Goal: Use online tool/utility: Utilize a website feature to perform a specific function

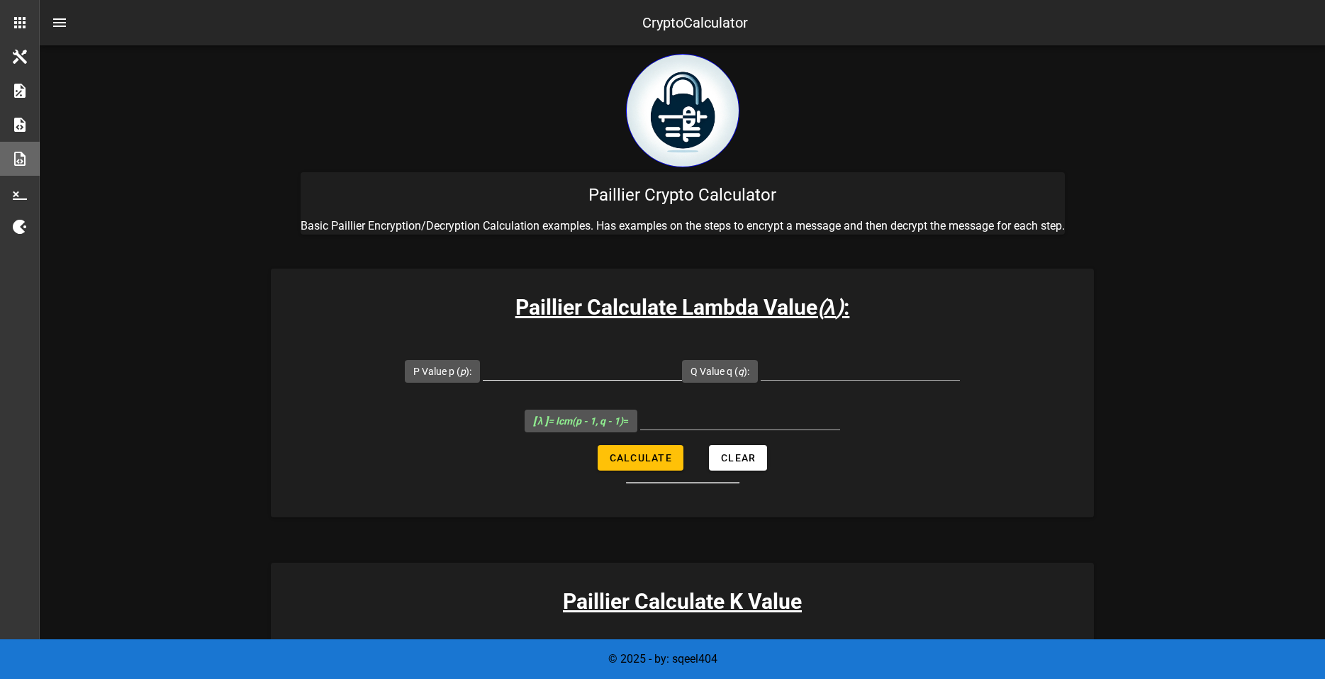
click at [574, 373] on input "P Value p ( p ):" at bounding box center [582, 368] width 199 height 23
type input "107"
type input "61"
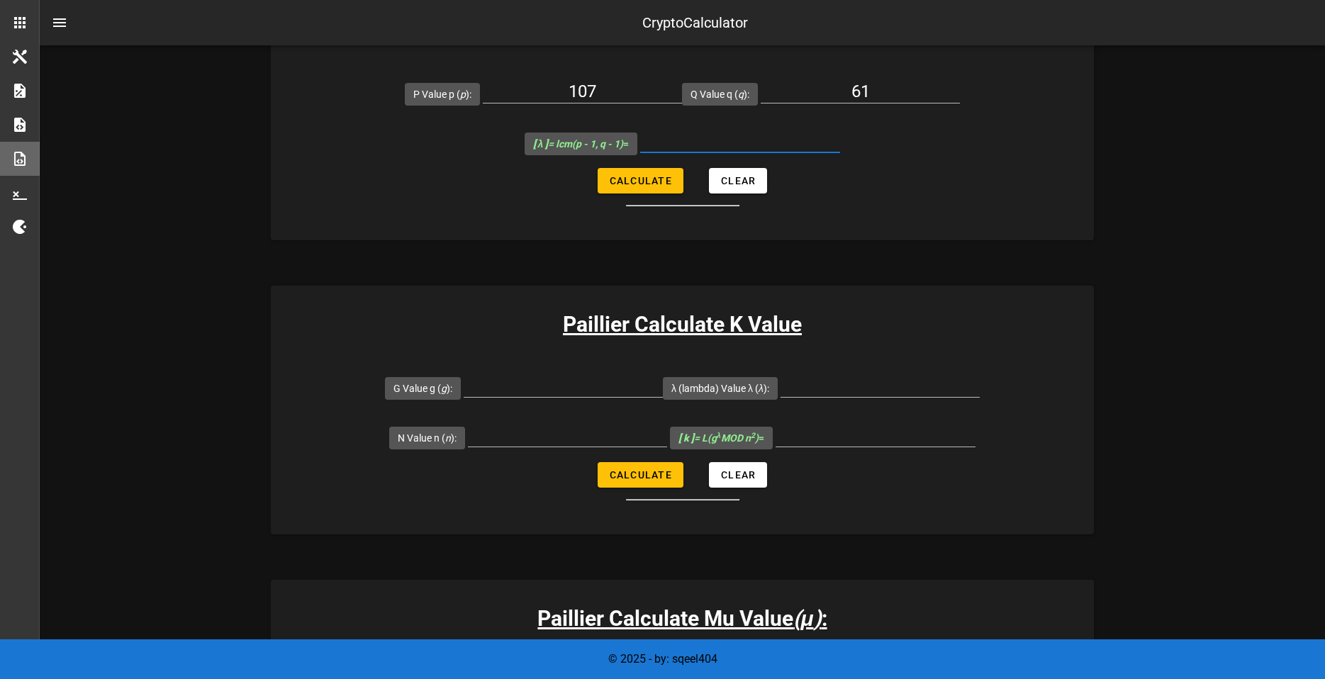
scroll to position [284, 0]
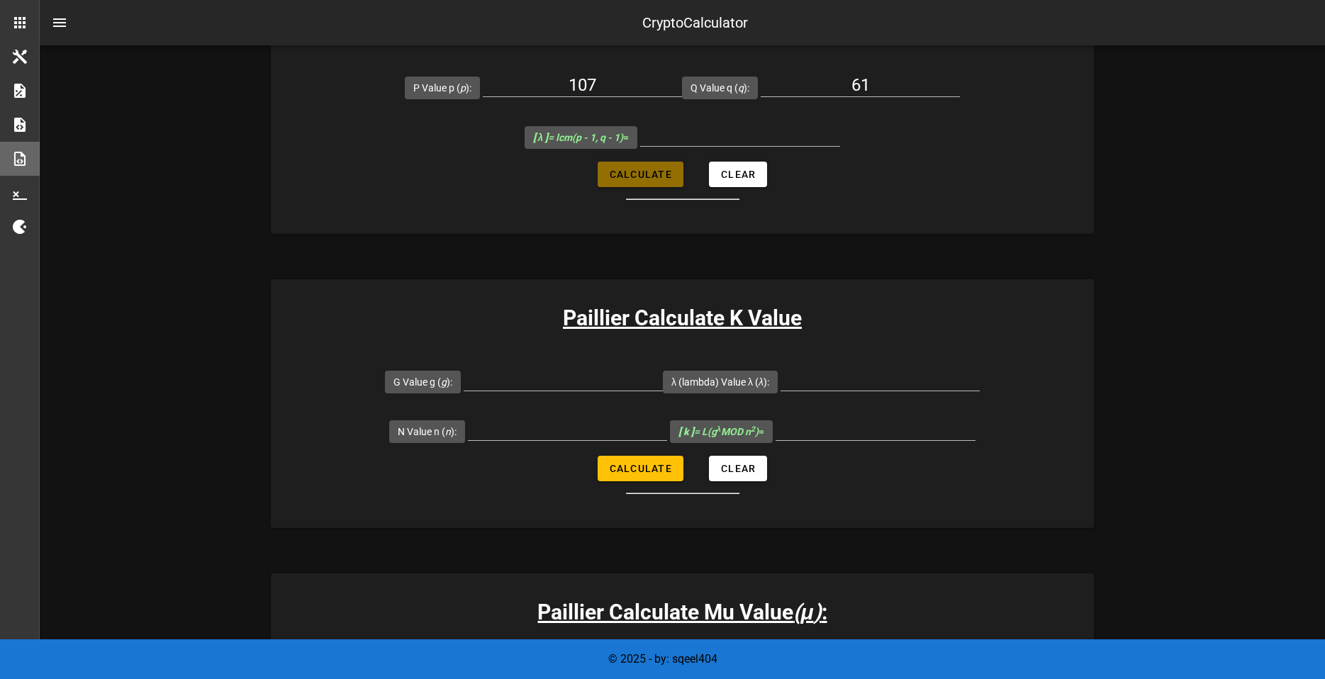
click at [655, 183] on button "Calculate" at bounding box center [641, 175] width 86 height 26
type input "3180"
click at [547, 387] on input "G Value g ( g ):" at bounding box center [563, 379] width 199 height 23
type input "7019"
click at [831, 382] on input "λ (lambda) Value λ ( λ ):" at bounding box center [879, 379] width 199 height 23
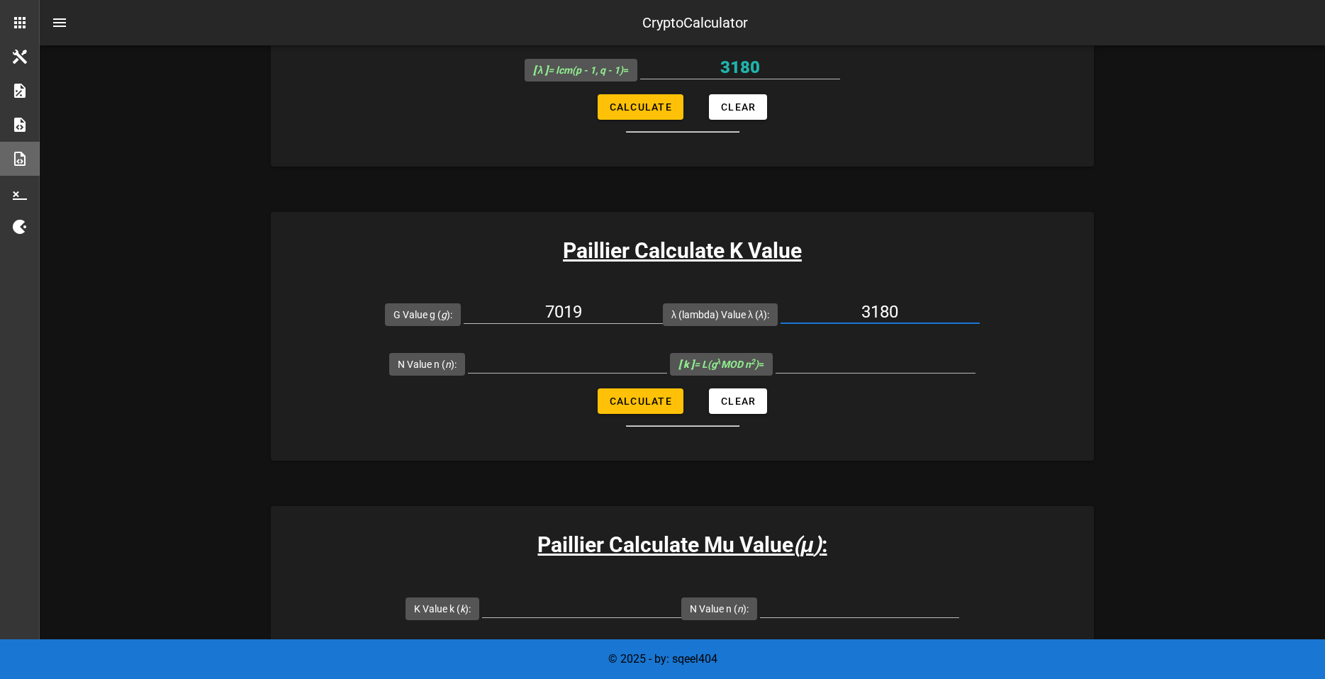
scroll to position [354, 0]
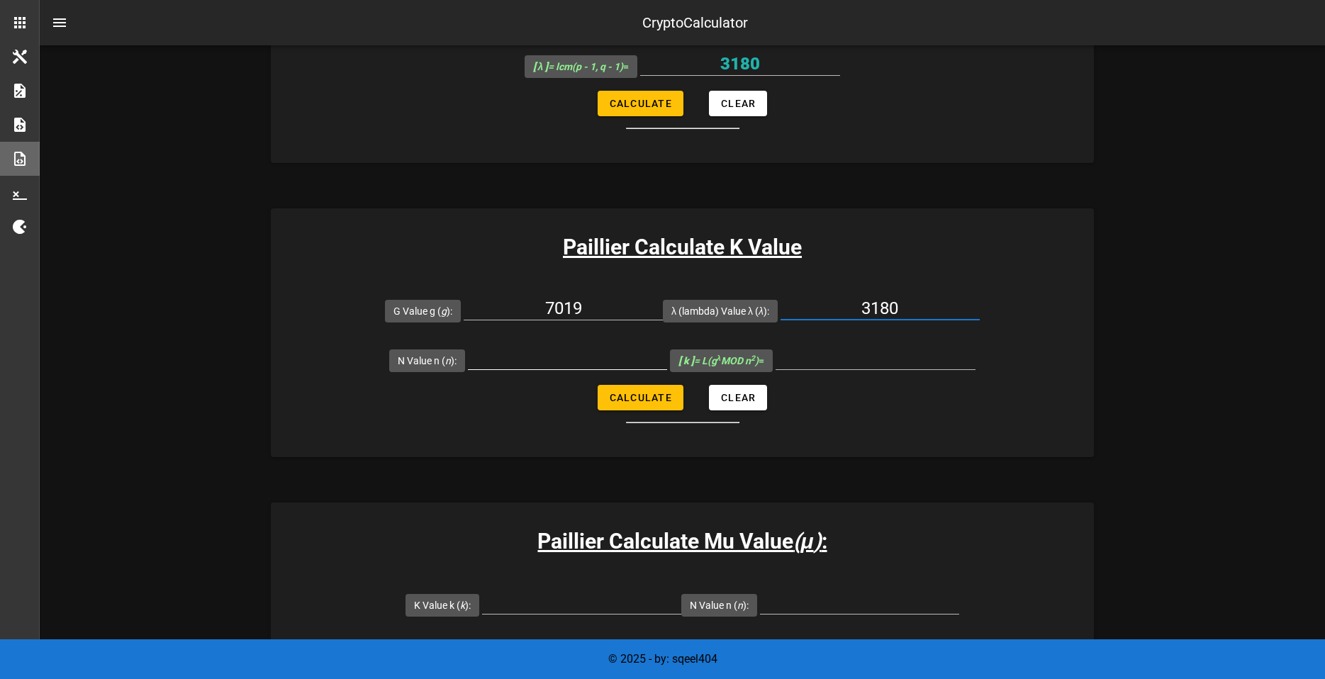
type input "3180"
click at [581, 359] on input "N Value n ( n ):" at bounding box center [567, 358] width 199 height 23
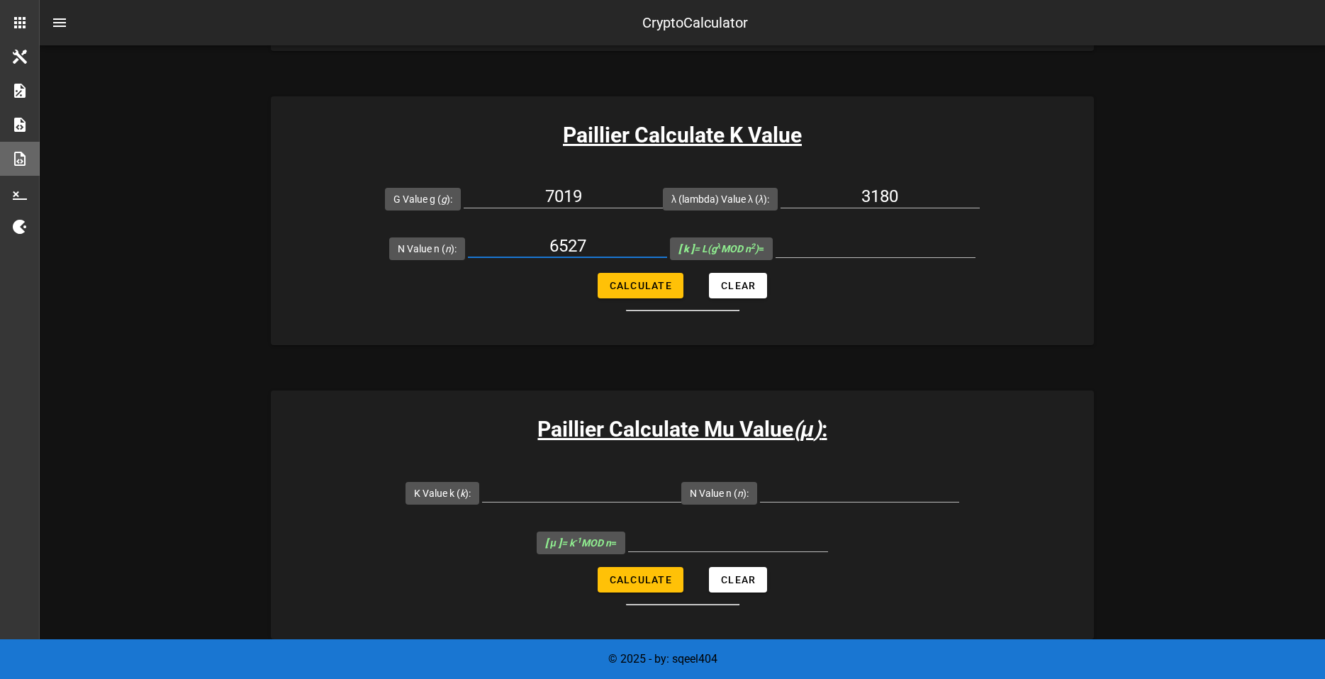
scroll to position [496, 0]
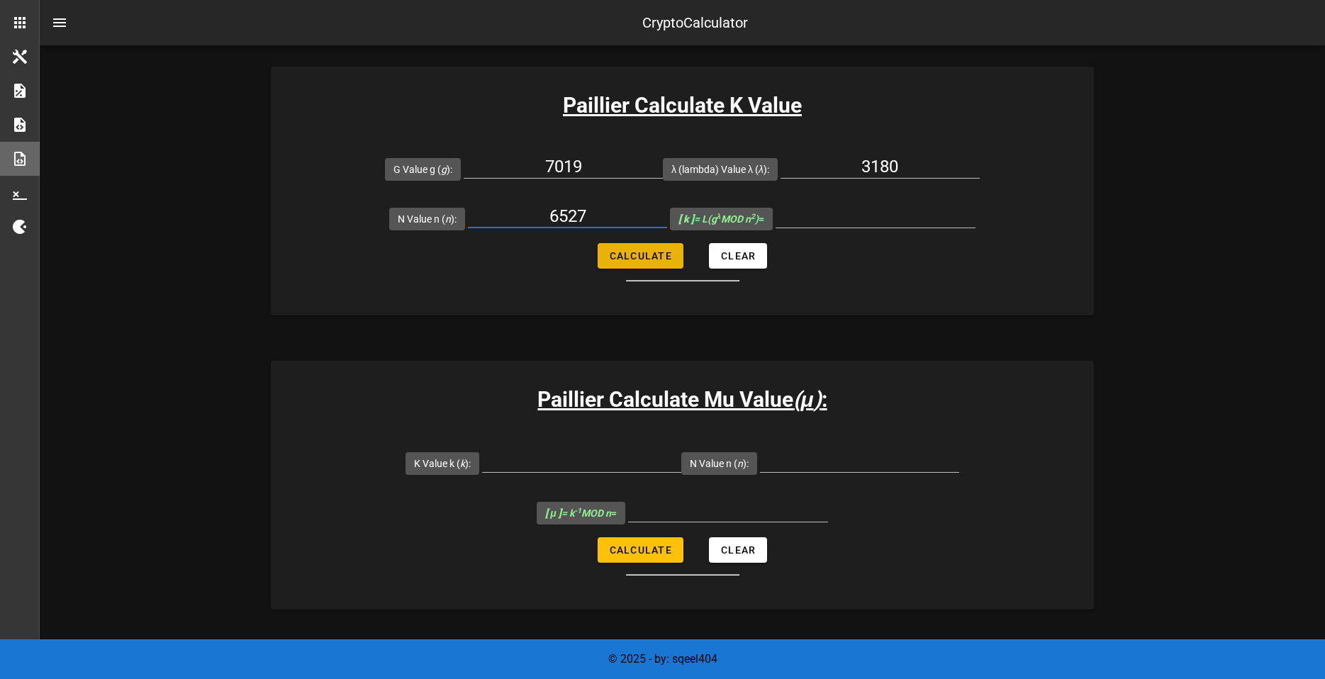
type input "6527"
click at [646, 254] on span "Calculate" at bounding box center [640, 255] width 63 height 11
type input "5143"
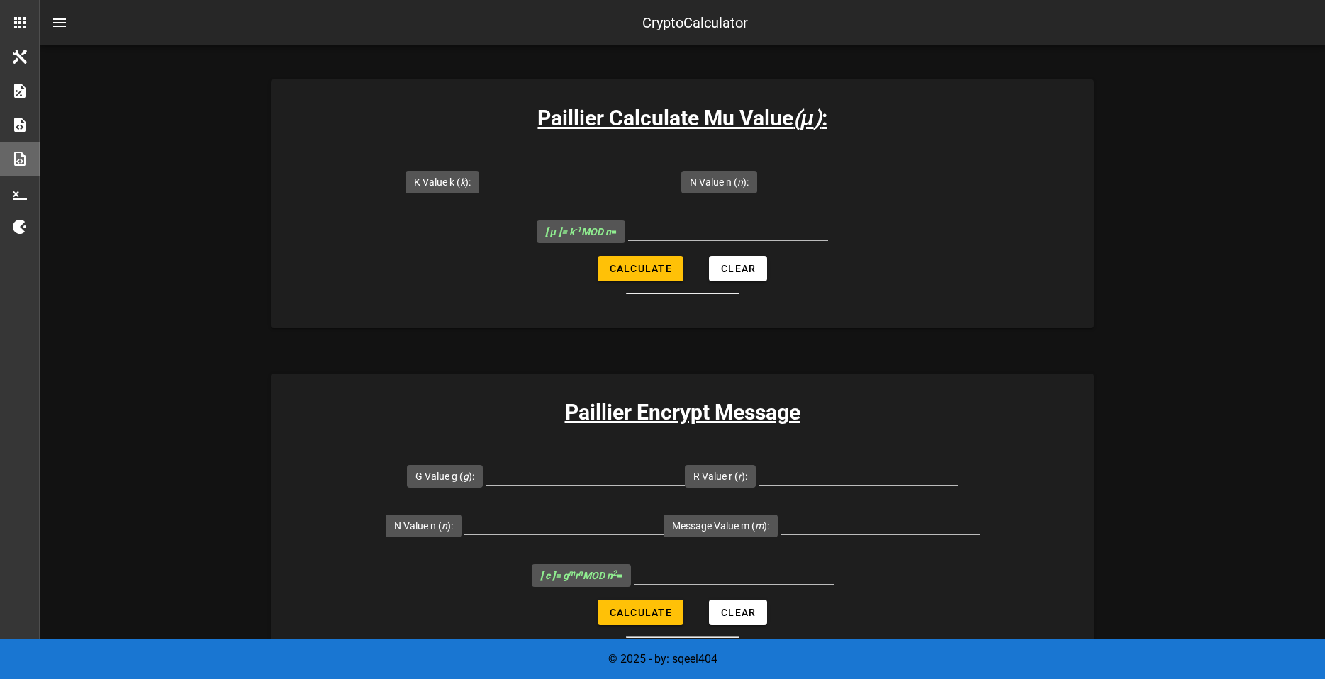
scroll to position [780, 0]
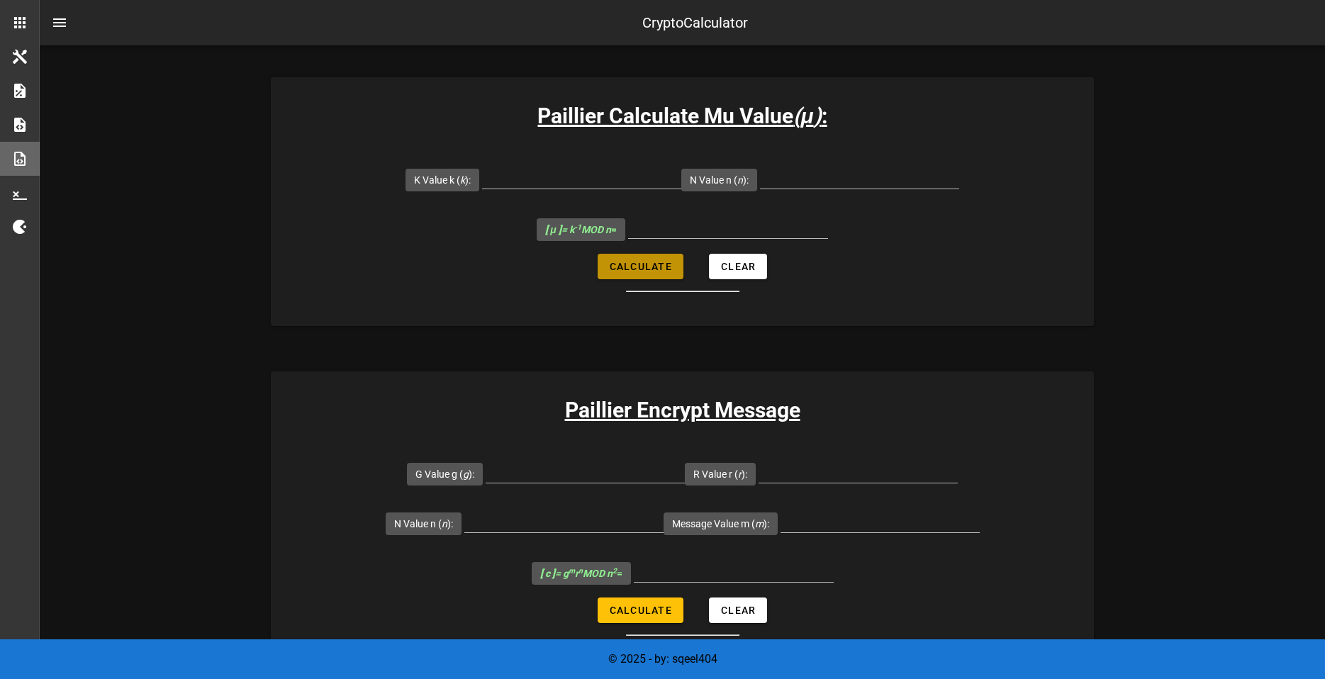
click at [666, 258] on button "Calculate" at bounding box center [641, 267] width 86 height 26
type input "All fields are required"
click at [610, 185] on input "K Value k ( k ):" at bounding box center [581, 177] width 199 height 23
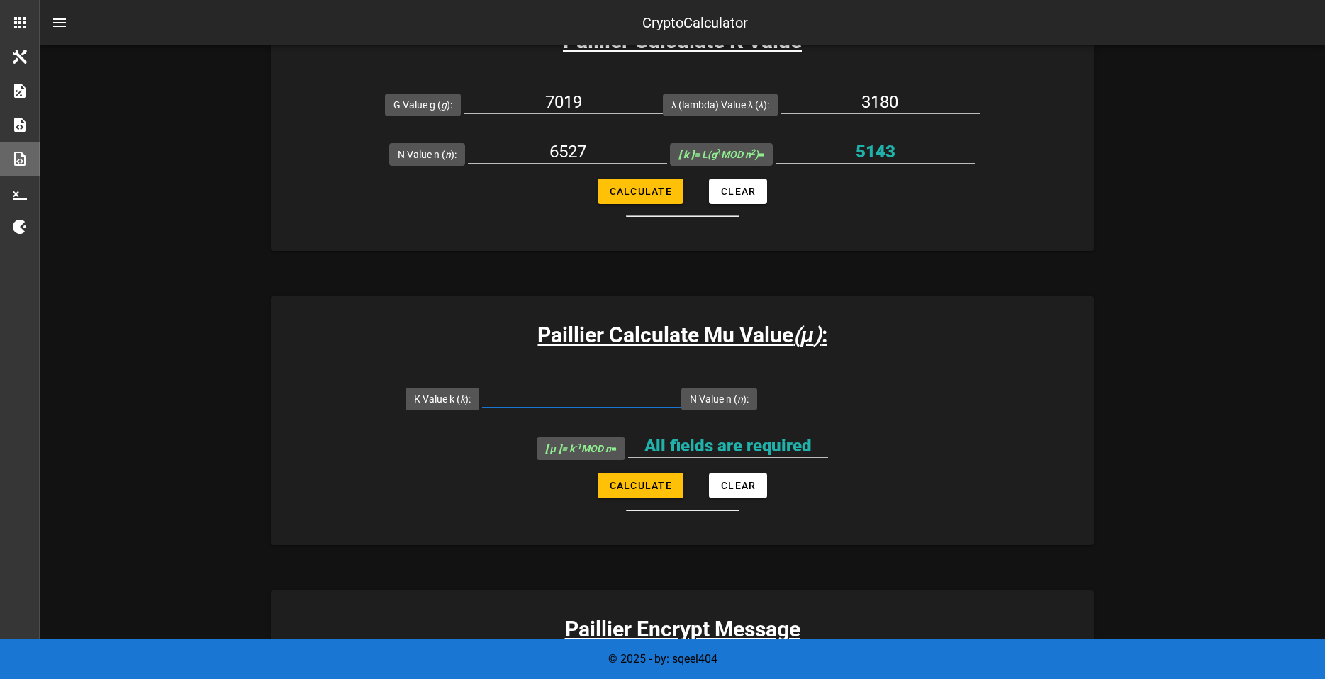
scroll to position [638, 0]
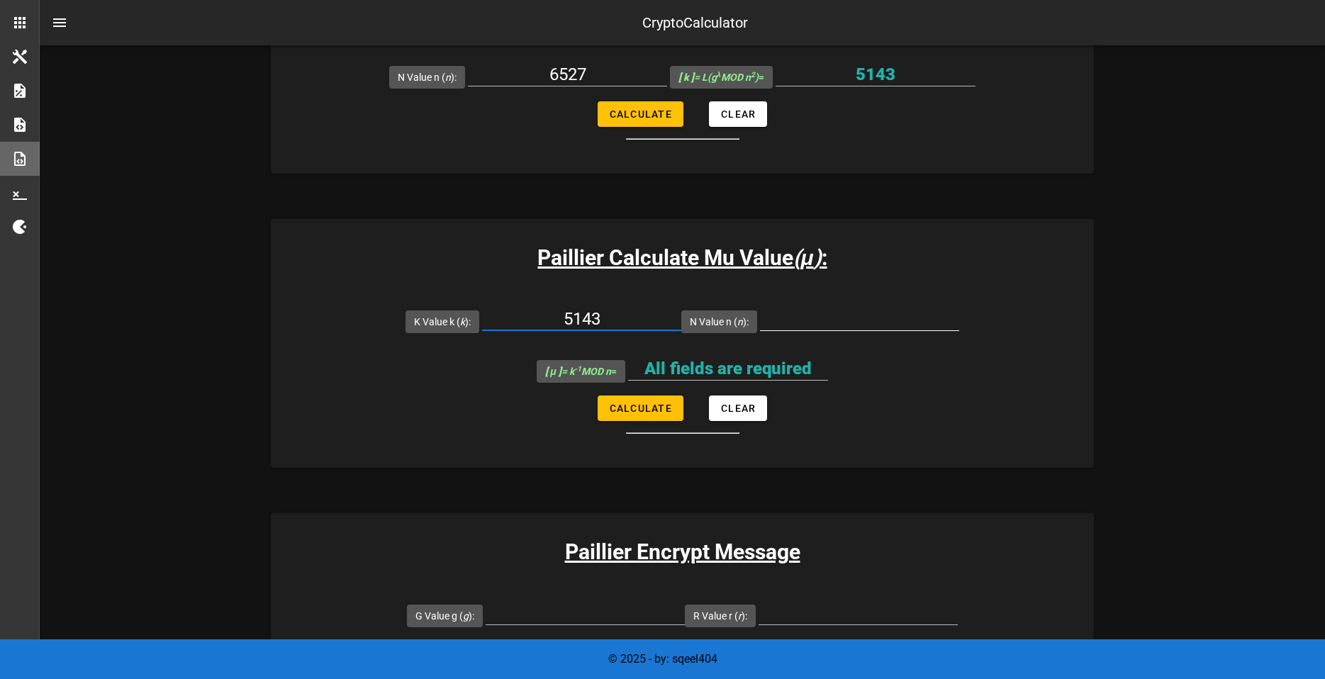
type input "5143"
click at [820, 332] on div at bounding box center [859, 327] width 199 height 38
click at [822, 329] on input "N Value n ( n ):" at bounding box center [859, 319] width 199 height 23
type input "7"
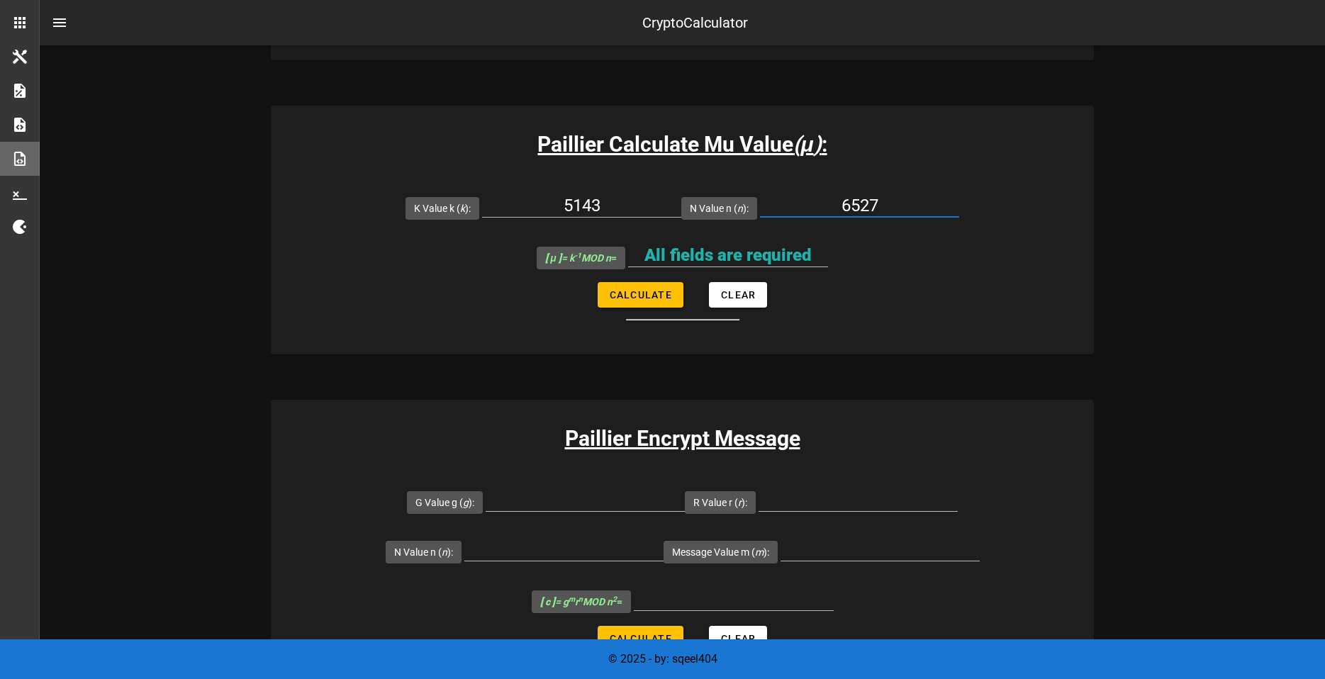
scroll to position [780, 0]
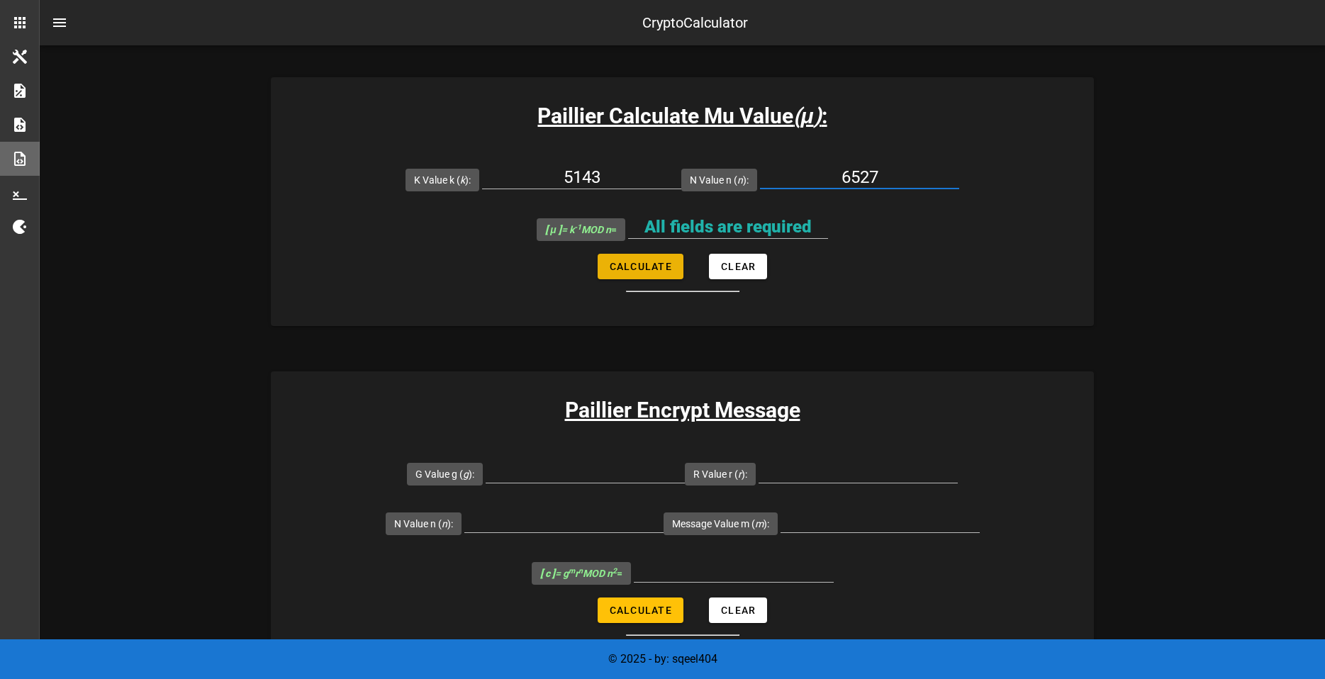
type input "6527"
click at [652, 261] on span "Calculate" at bounding box center [640, 266] width 63 height 11
type input "6145"
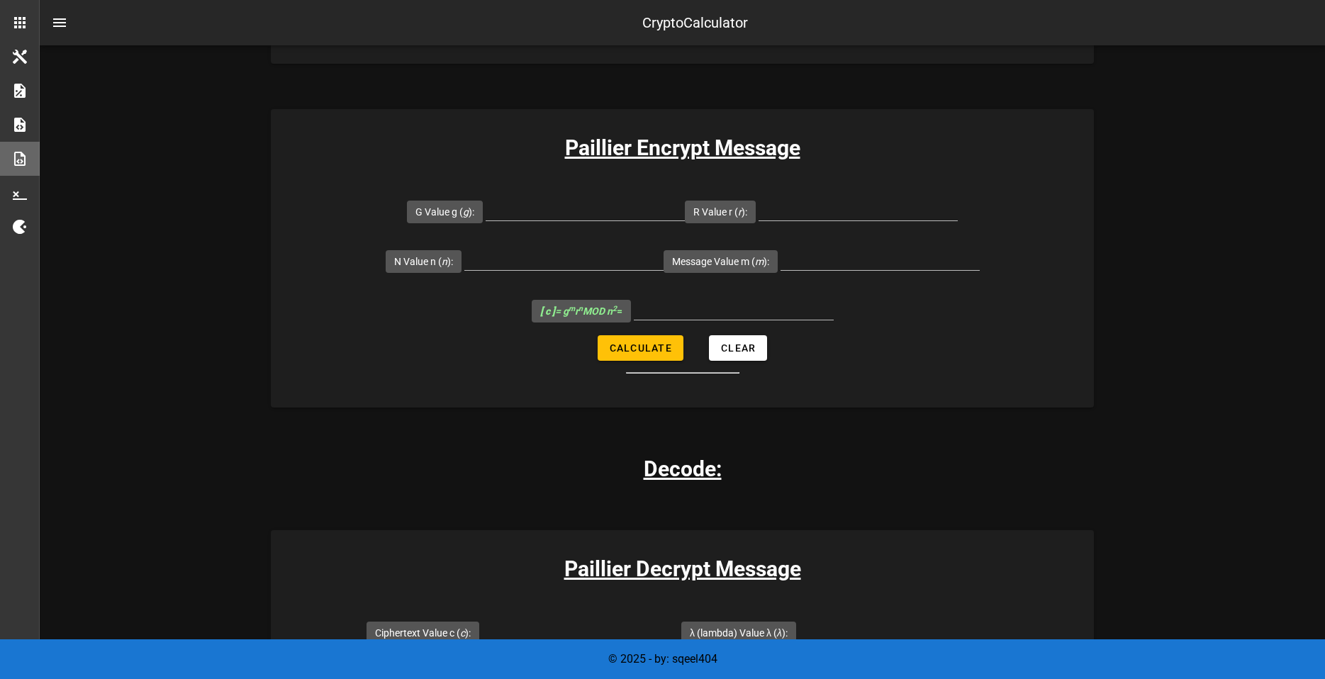
scroll to position [1063, 0]
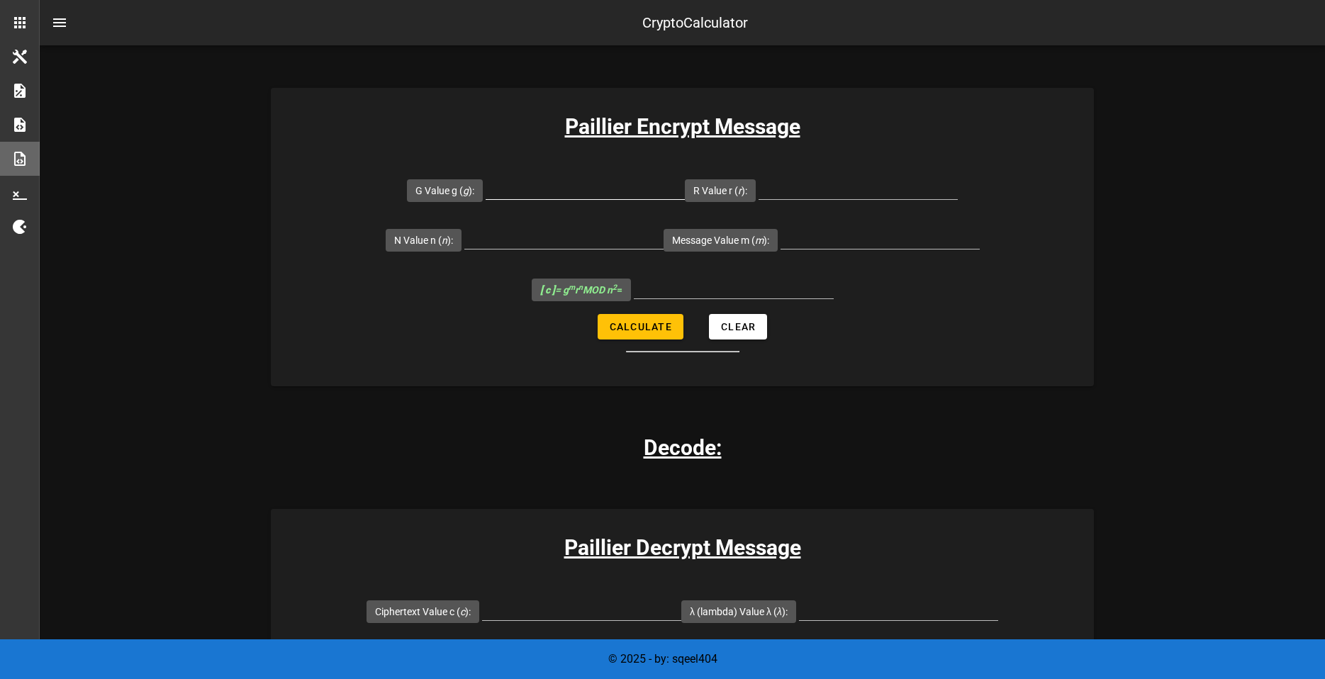
click at [546, 194] on input "G Value g ( g ):" at bounding box center [585, 188] width 199 height 23
type input "7019"
type input "71"
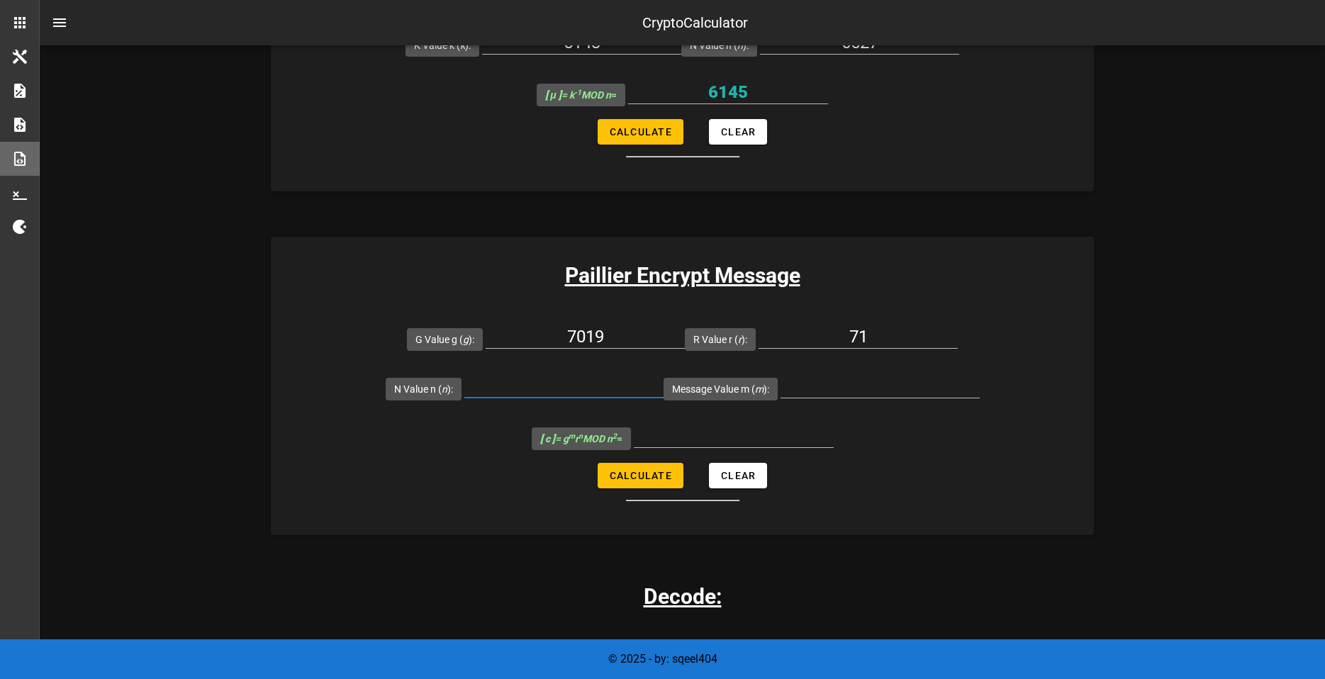
scroll to position [992, 0]
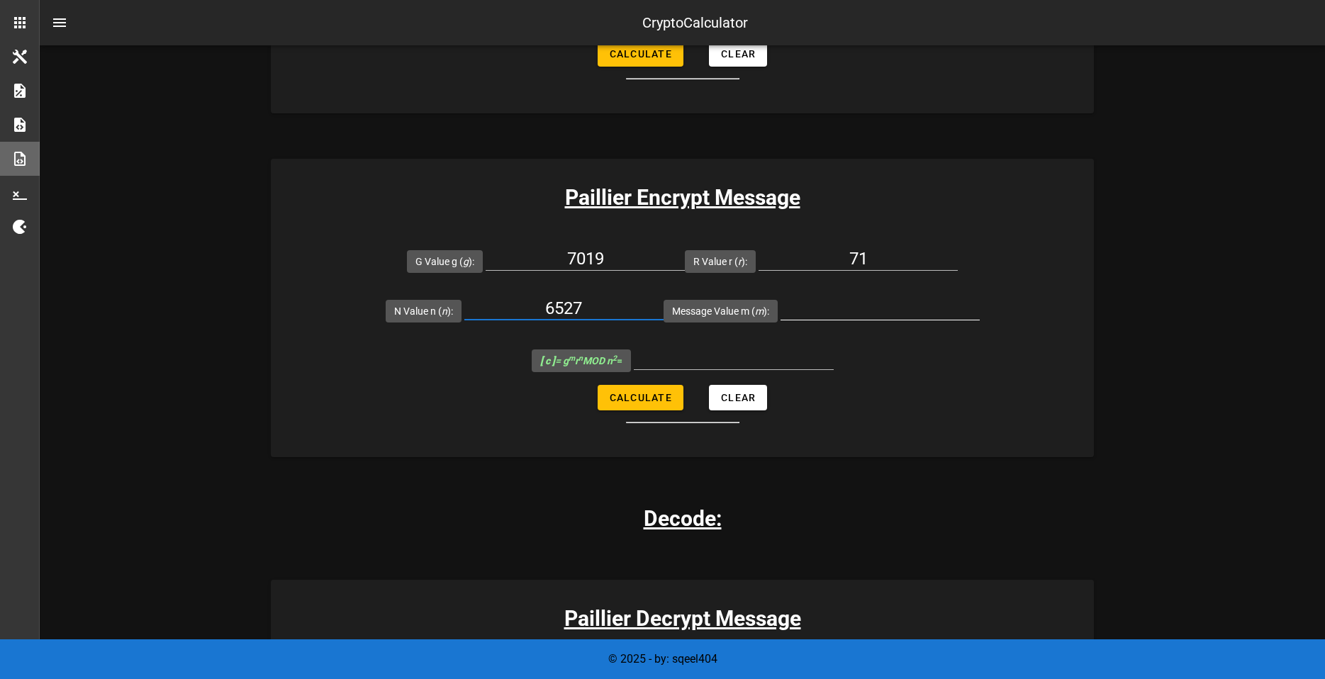
type input "6527"
click at [808, 313] on input "Message Value m ( m ):" at bounding box center [879, 308] width 199 height 23
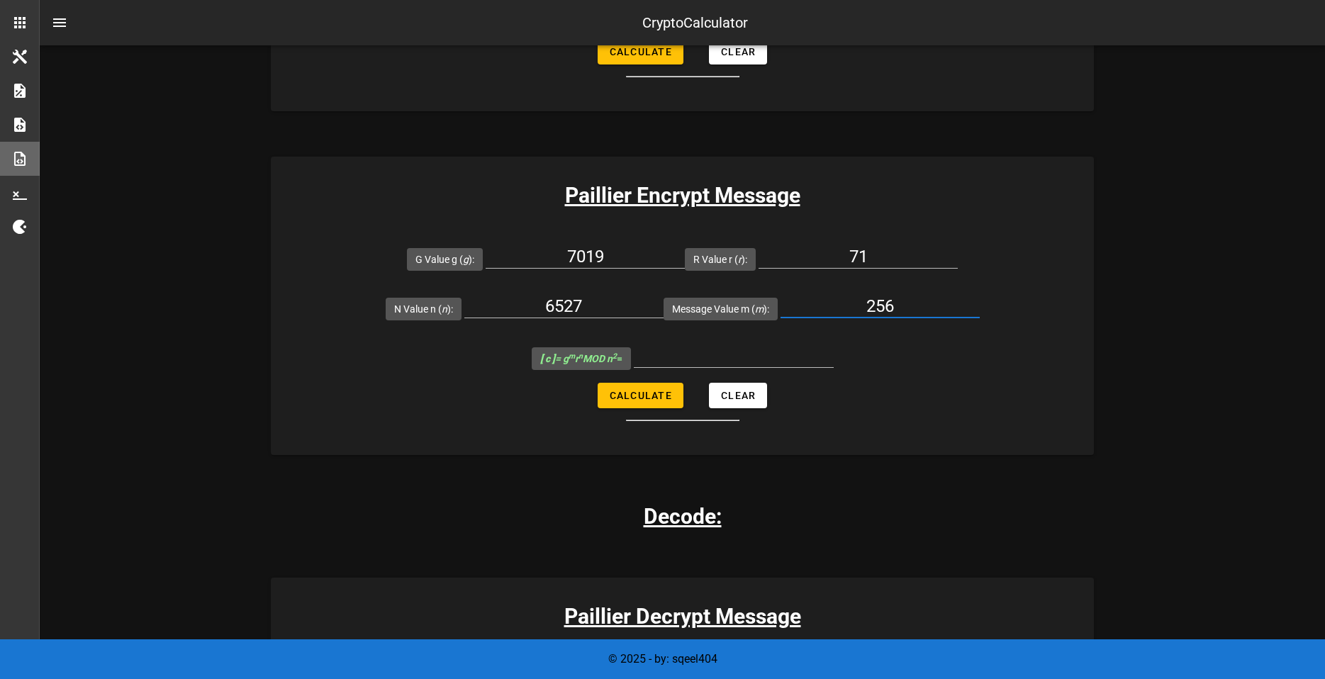
scroll to position [1205, 0]
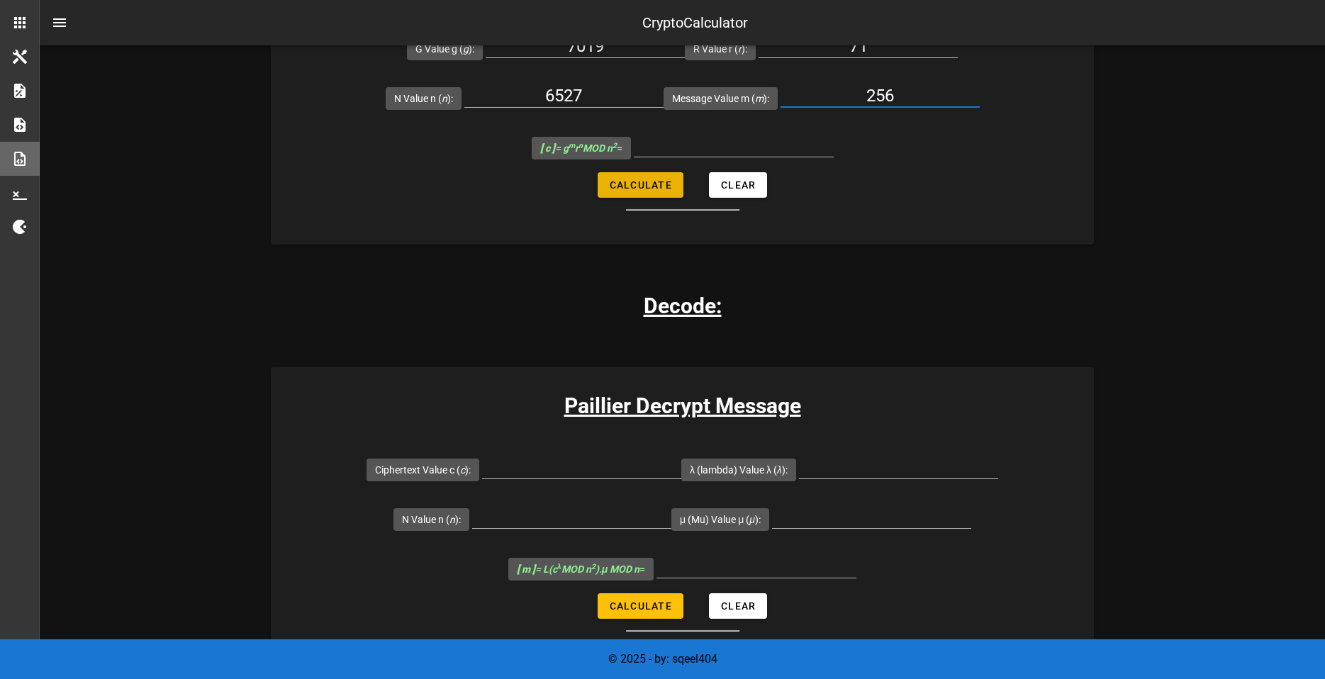
type input "256"
click at [661, 186] on span "Calculate" at bounding box center [640, 184] width 63 height 11
type input "22787030"
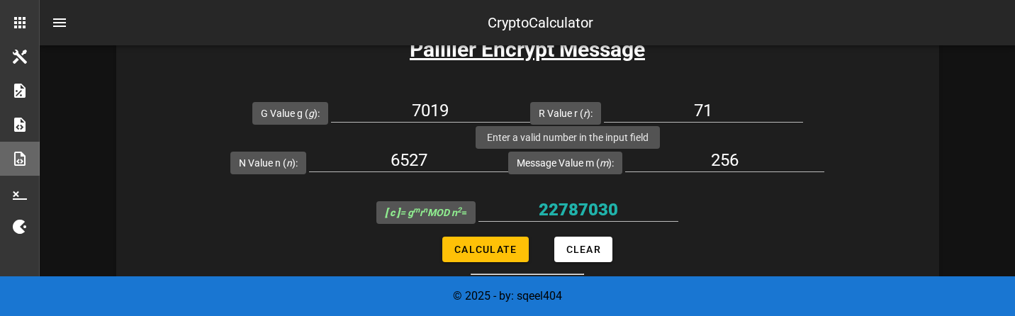
scroll to position [1134, 0]
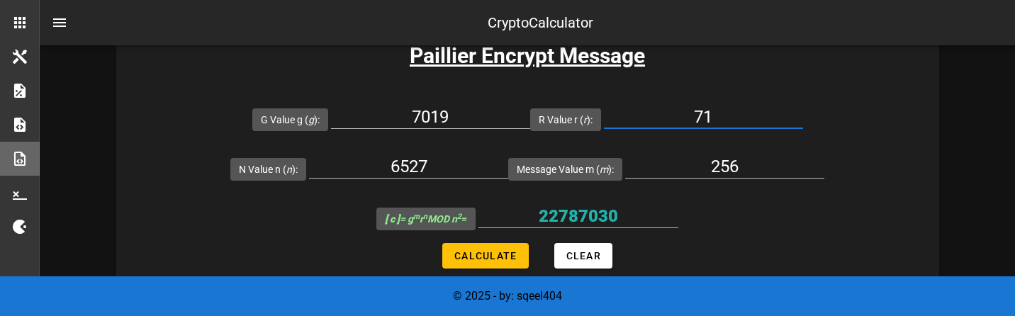
click at [720, 123] on input "71" at bounding box center [703, 117] width 199 height 23
type input "72"
click at [515, 257] on span "Calculate" at bounding box center [485, 255] width 63 height 11
type input "6155676"
click at [723, 109] on input "72" at bounding box center [703, 117] width 199 height 23
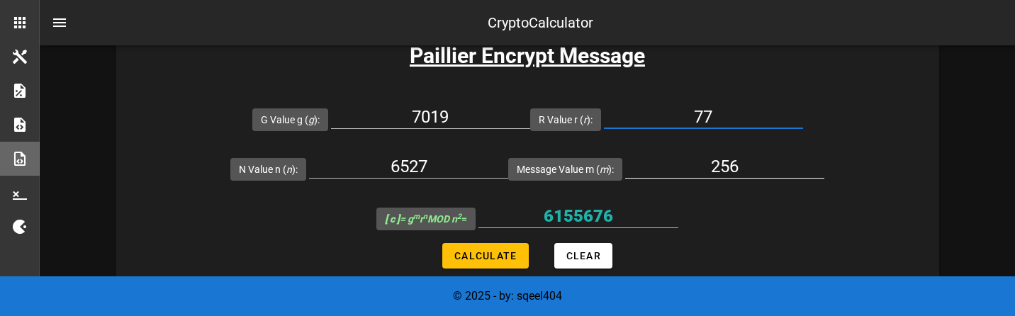
type input "77"
click at [761, 170] on input "256" at bounding box center [724, 166] width 199 height 23
type input "2"
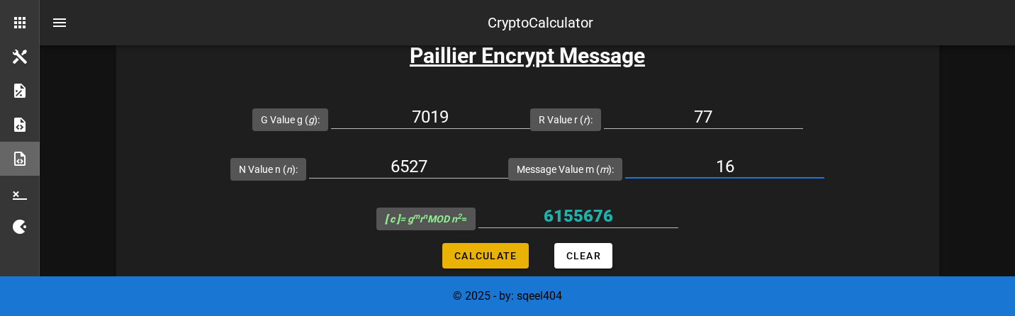
type input "16"
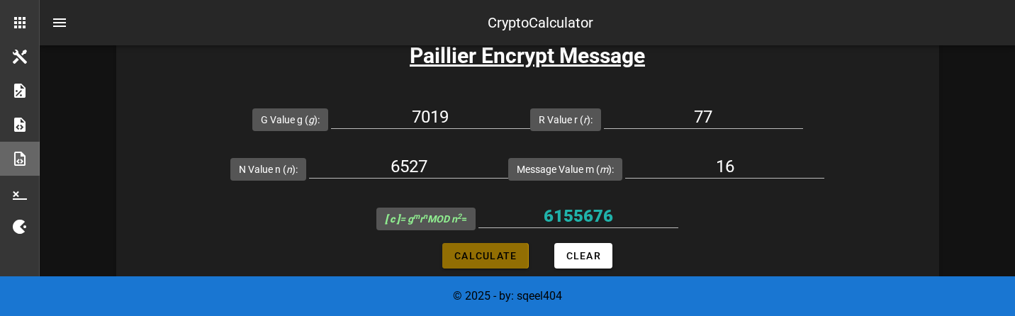
click at [480, 262] on button "Calculate" at bounding box center [485, 256] width 86 height 26
type input "30448834"
drag, startPoint x: 727, startPoint y: 113, endPoint x: 663, endPoint y: 116, distance: 63.2
click at [663, 116] on input "77" at bounding box center [703, 117] width 199 height 23
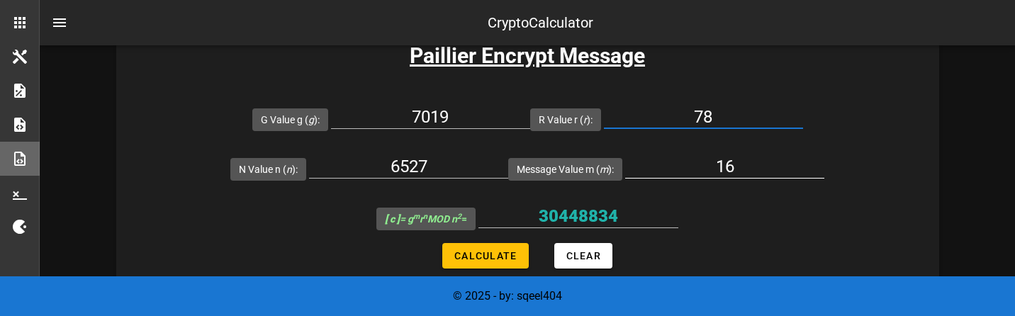
type input "78"
drag, startPoint x: 744, startPoint y: 167, endPoint x: 710, endPoint y: 172, distance: 34.5
click at [710, 172] on input "16" at bounding box center [724, 166] width 199 height 23
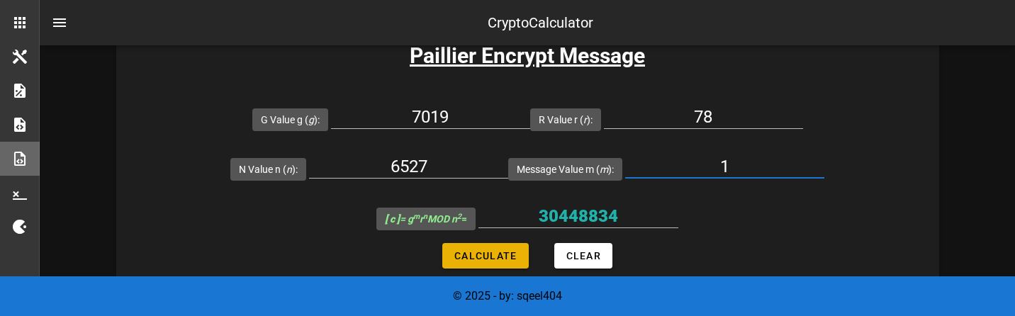
type input "1"
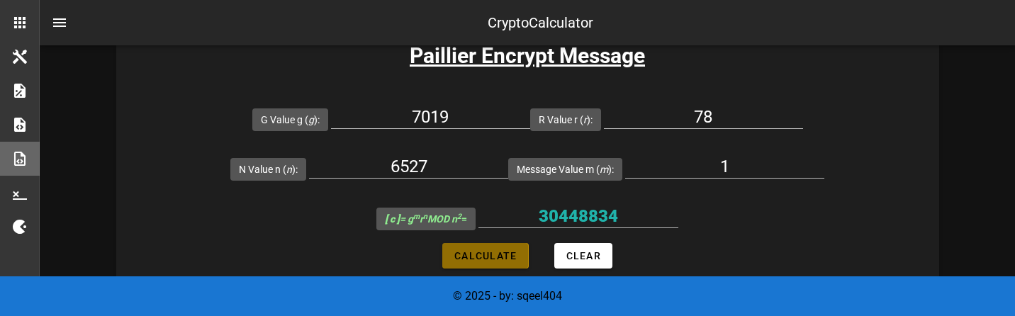
click at [485, 262] on span "Calculate" at bounding box center [485, 255] width 63 height 11
type input "35591"
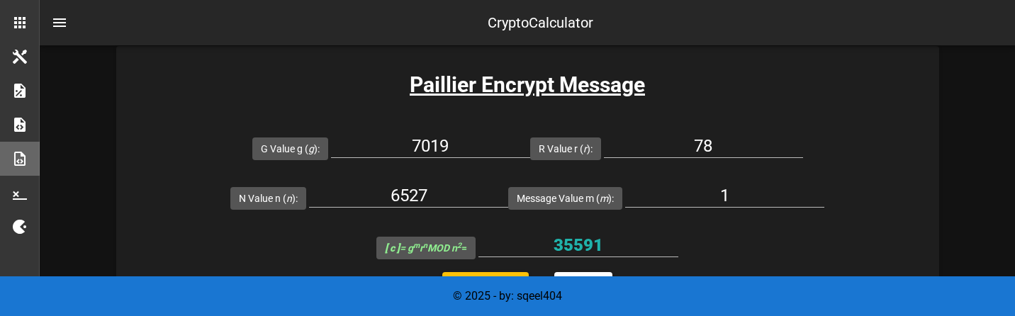
scroll to position [1063, 0]
